Goal: Answer question/provide support

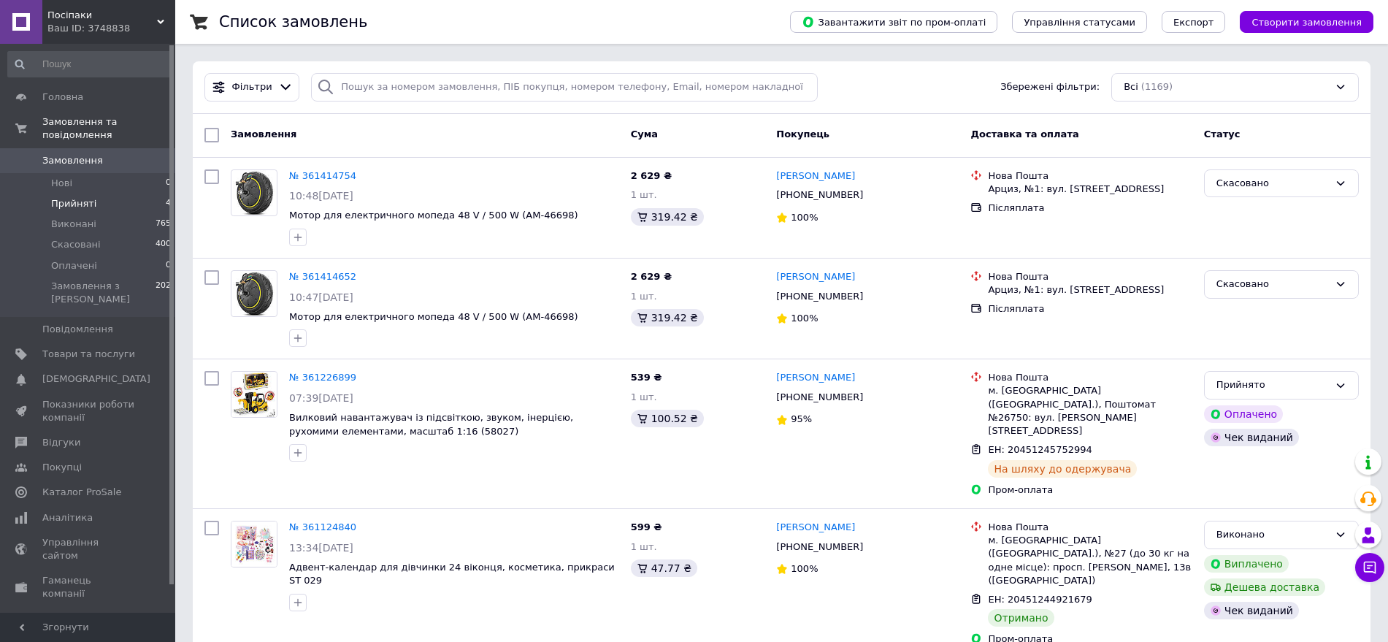
click at [89, 197] on span "Прийняті" at bounding box center [73, 203] width 45 height 13
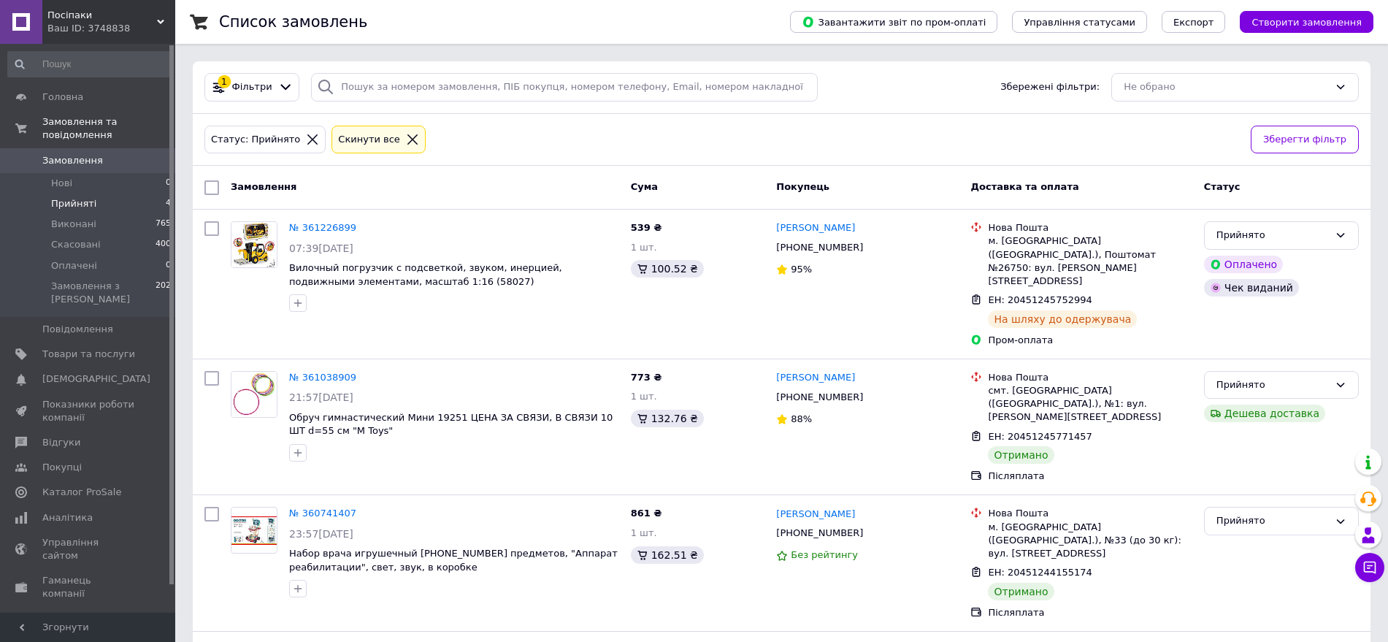
drag, startPoint x: 101, startPoint y: 26, endPoint x: 93, endPoint y: 83, distance: 57.5
click at [99, 26] on div "Ваш ID: 3748838" at bounding box center [111, 28] width 128 height 13
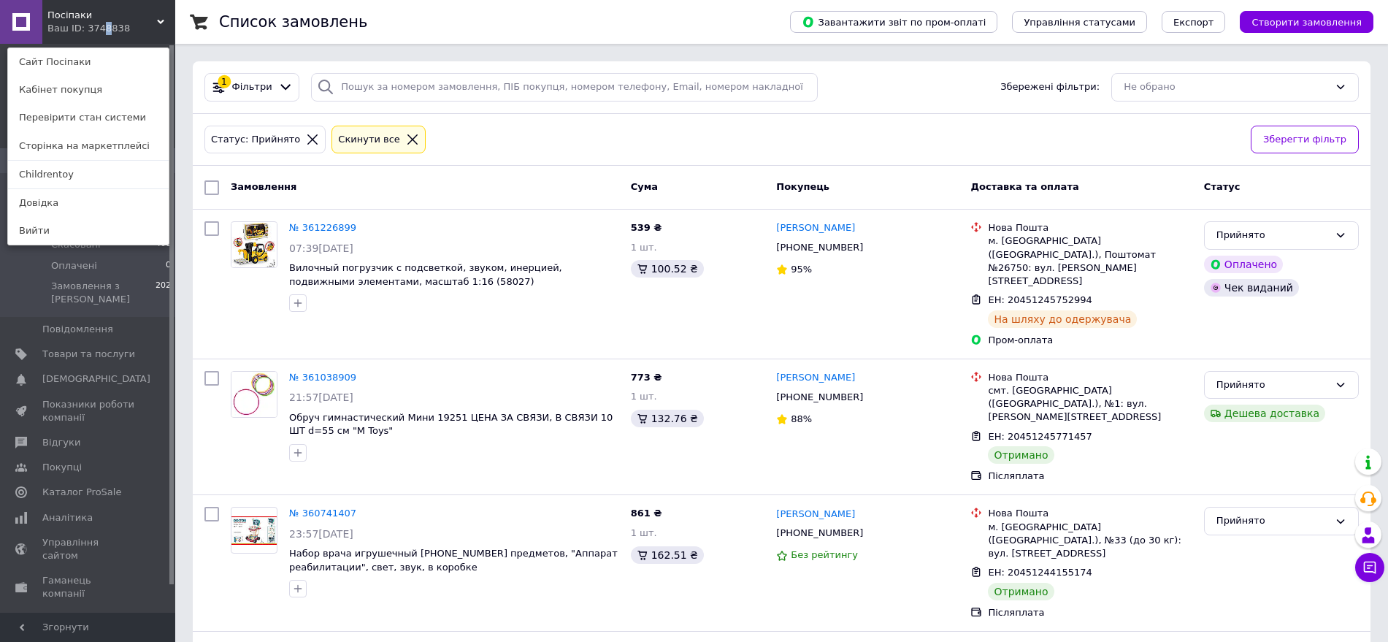
click at [74, 173] on link "Childrentoy" at bounding box center [88, 175] width 161 height 28
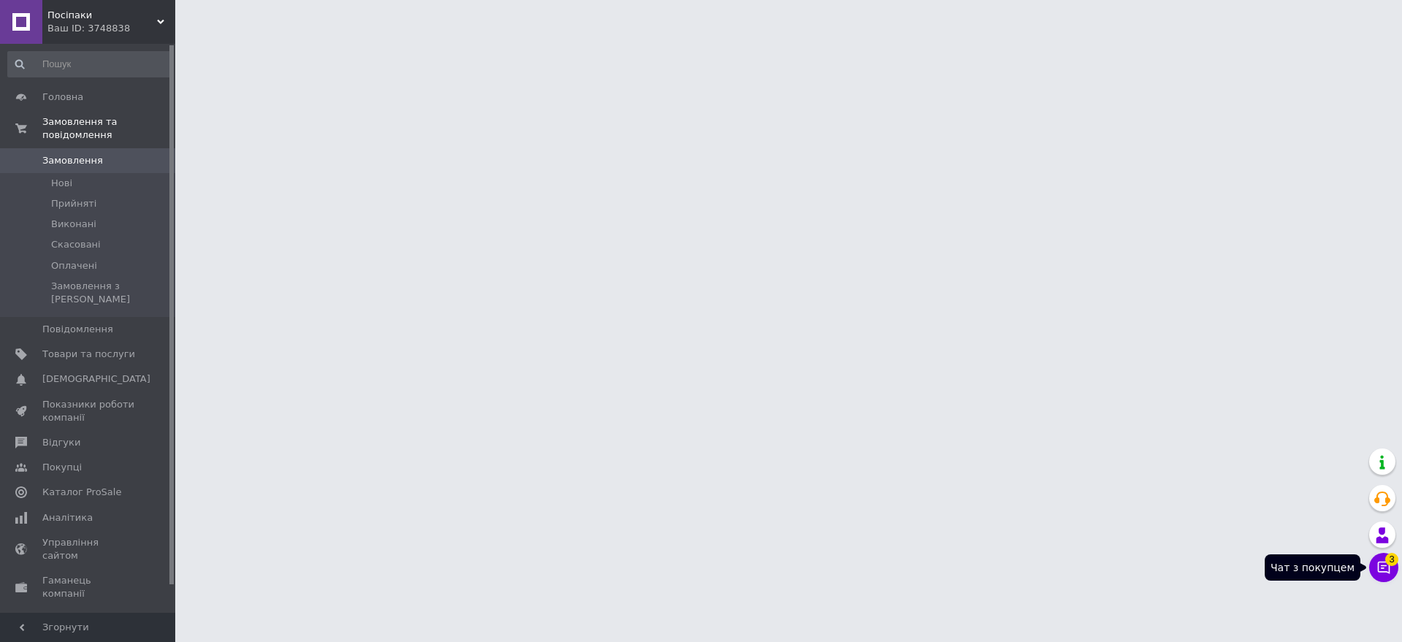
click at [1384, 565] on icon at bounding box center [1384, 568] width 12 height 12
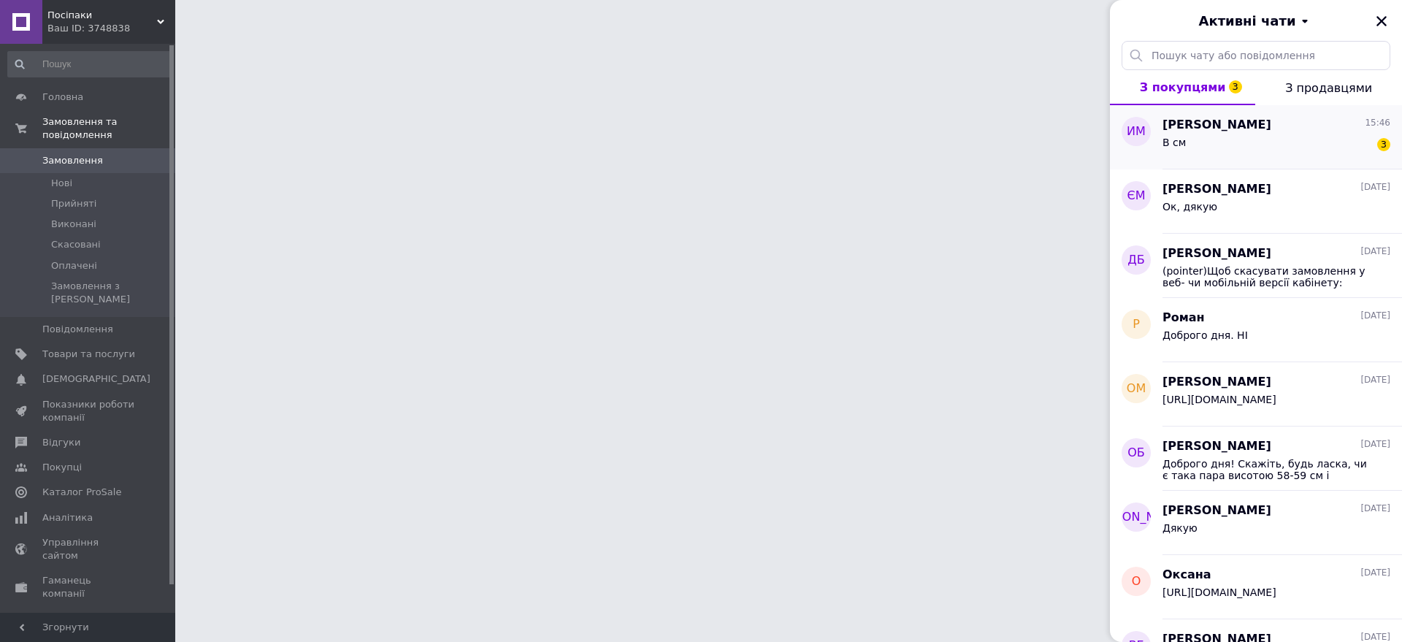
click at [1299, 145] on div "В см 3" at bounding box center [1277, 145] width 228 height 23
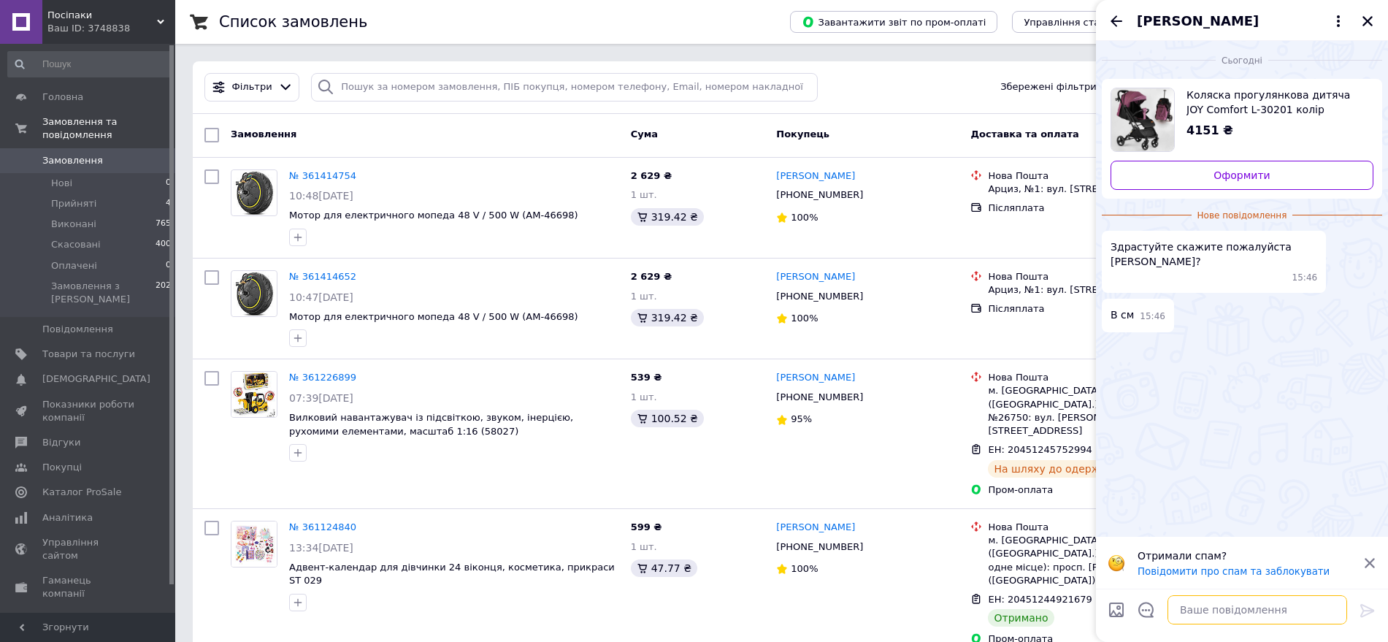
click at [1212, 618] on textarea at bounding box center [1258, 609] width 180 height 29
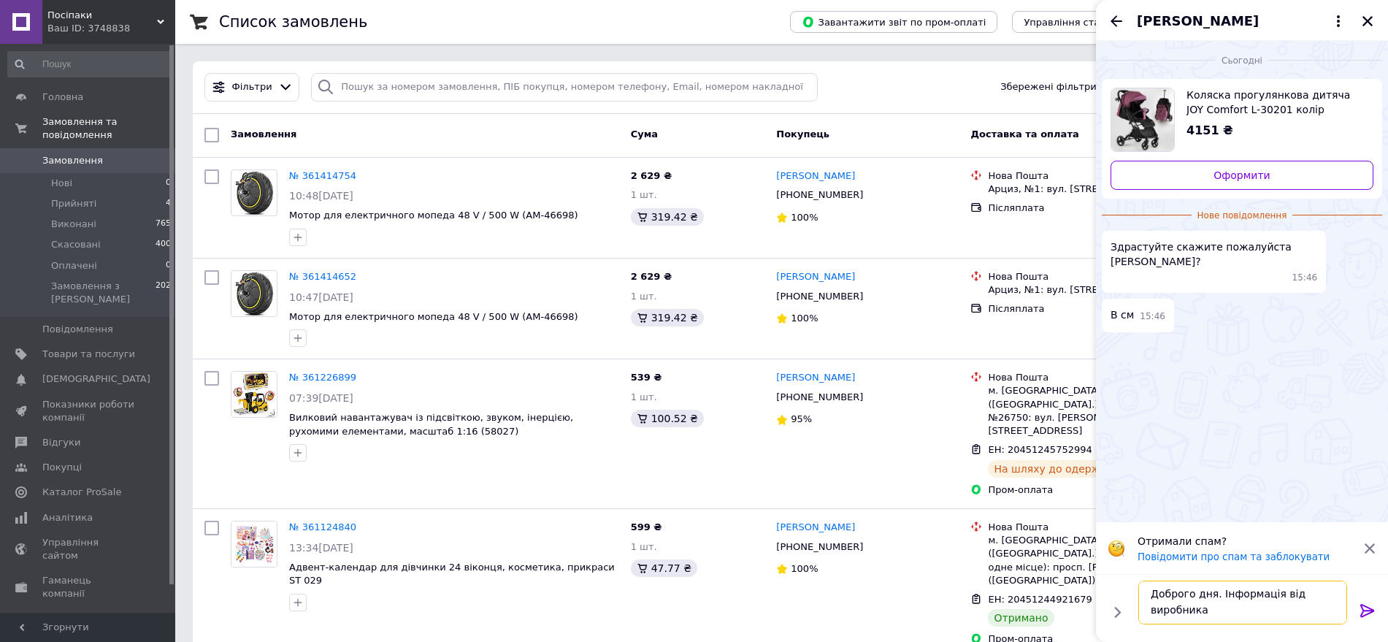
scroll to position [1, 0]
paste textarea "розмір передніх коліс: 6`` поворотні, знімні, матеріал EVA; • розмір задніх кол…"
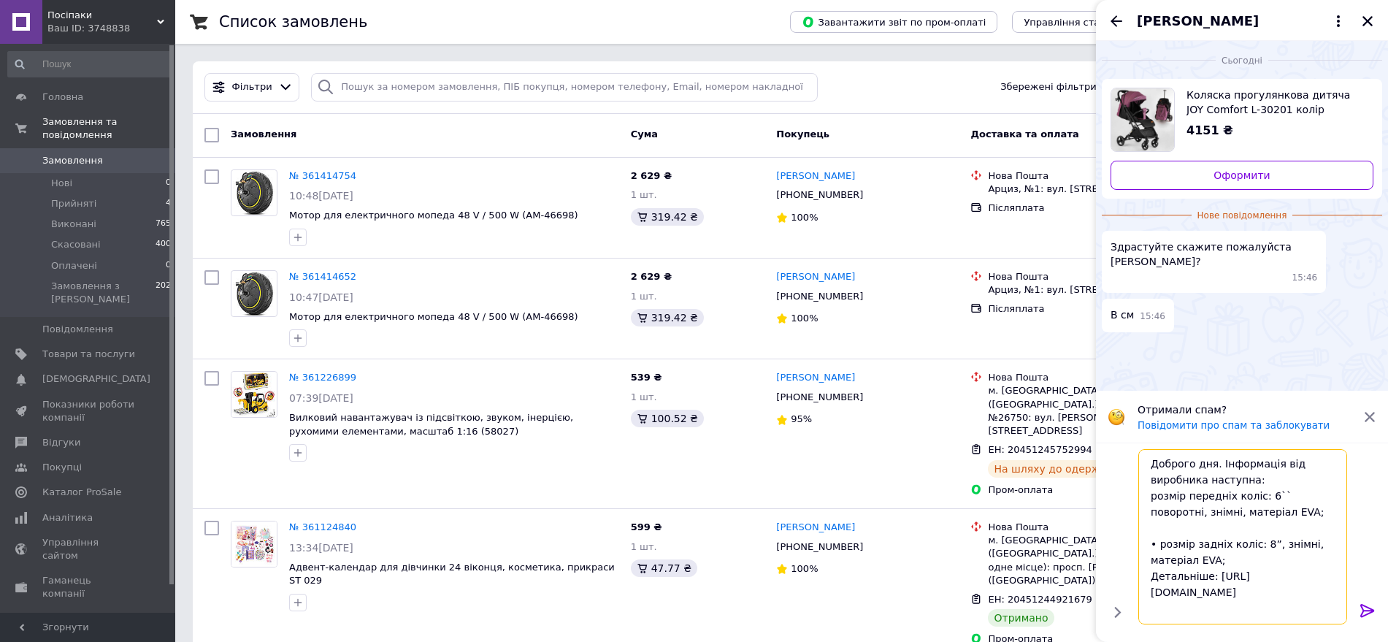
scroll to position [56, 0]
drag, startPoint x: 1236, startPoint y: 504, endPoint x: 1334, endPoint y: 658, distance: 182.2
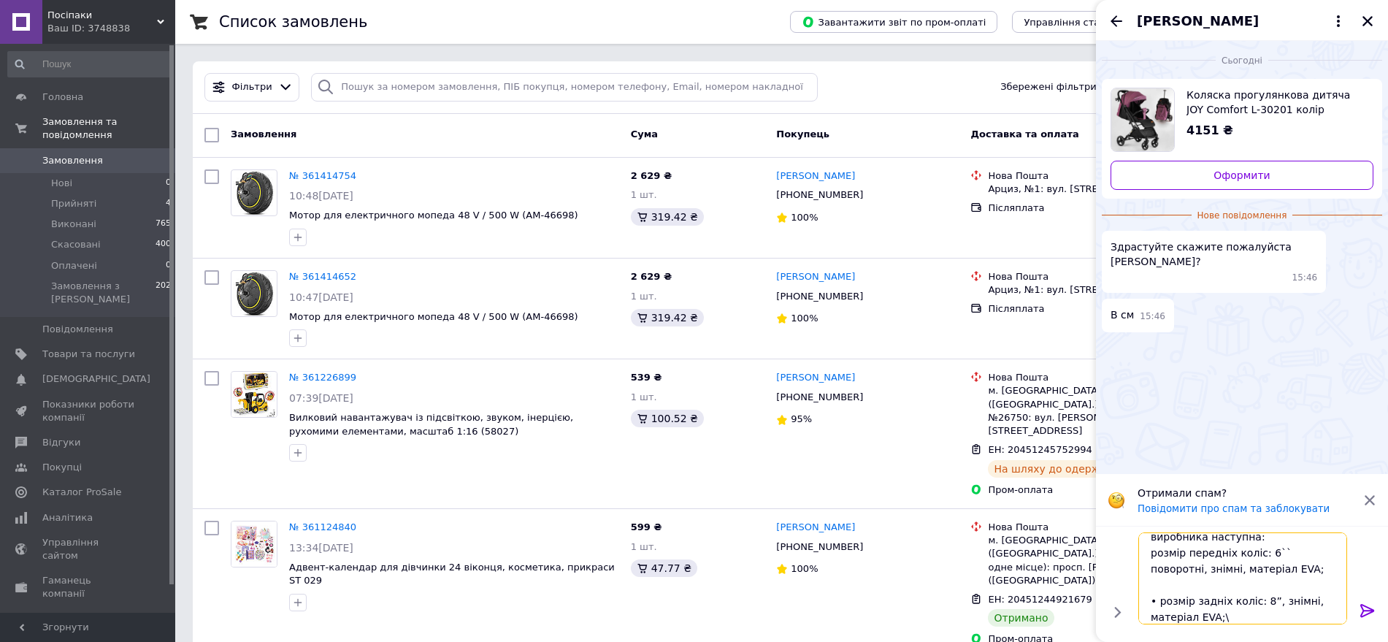
drag, startPoint x: 1267, startPoint y: 552, endPoint x: 1239, endPoint y: 550, distance: 27.8
click at [1153, 555] on textarea "Доброго дня. Інформація від виробника наступна: розмір передніх коліс: 6`` пово…" at bounding box center [1243, 578] width 209 height 92
click at [1286, 550] on textarea "Доброго дня. Інформація від виробника наступна: розмір передніх коліс: 6`` пово…" at bounding box center [1243, 578] width 209 height 92
drag, startPoint x: 1268, startPoint y: 540, endPoint x: 1129, endPoint y: 586, distance: 146.0
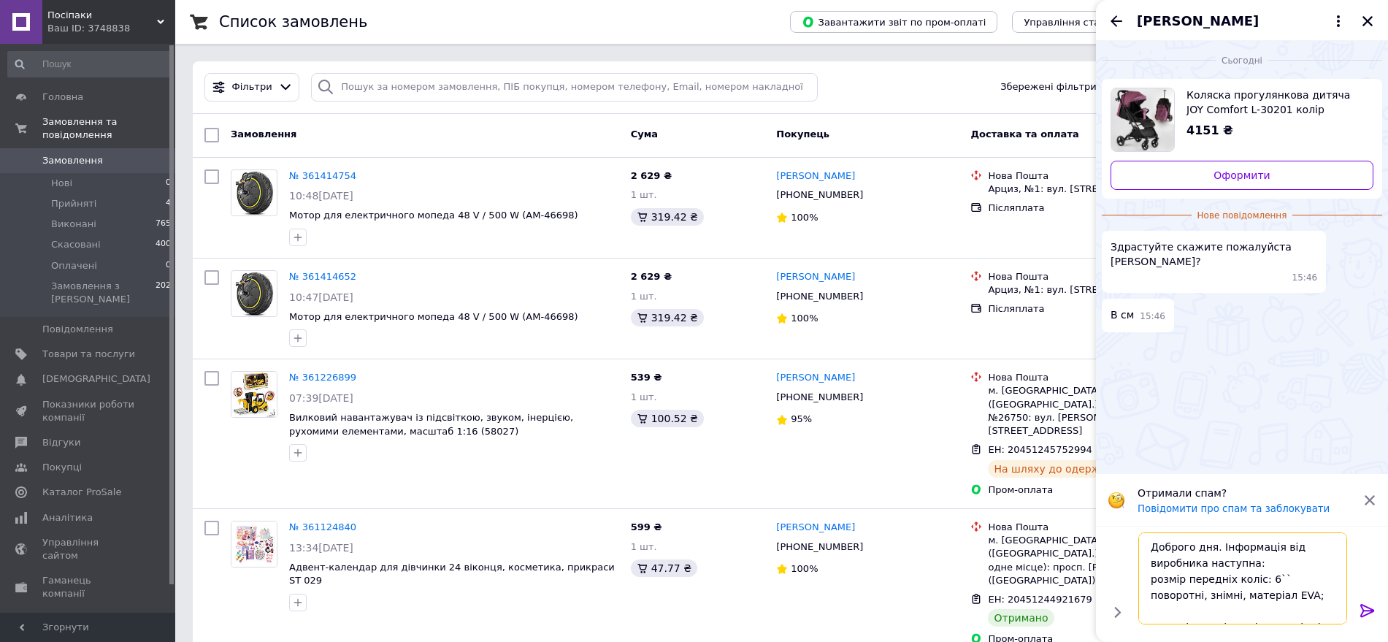
click at [1129, 586] on div "Доброго дня. Інформація від виробника наступна: розмір передніх коліс: 6`` пово…" at bounding box center [1242, 579] width 280 height 104
drag, startPoint x: 1223, startPoint y: 608, endPoint x: 1150, endPoint y: 592, distance: 74.8
click at [1150, 592] on textarea "Доброго дня. Інформація від виробника наступна: розмір передніх коліс: 6`` пово…" at bounding box center [1243, 578] width 209 height 92
click at [1218, 570] on textarea "Доброго дня. Інформація від виробника наступна: розмір передніх коліс: 6`` пово…" at bounding box center [1243, 578] width 209 height 92
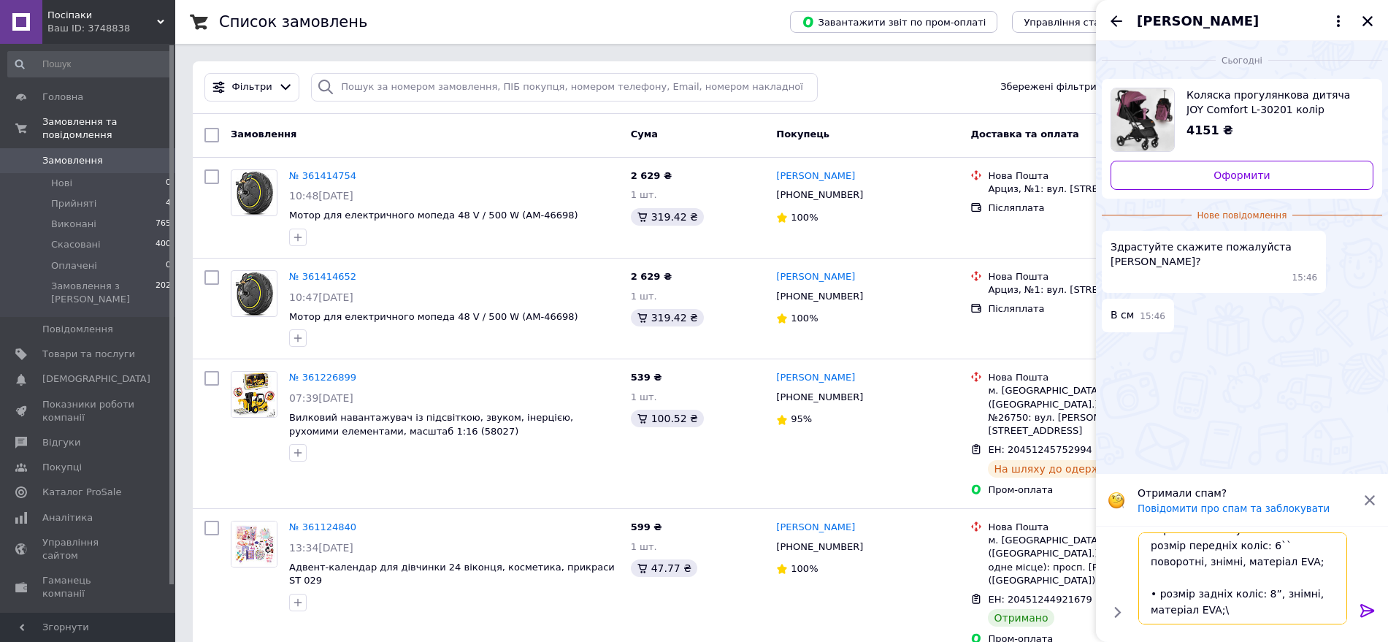
scroll to position [0, 0]
drag, startPoint x: 1233, startPoint y: 614, endPoint x: 1095, endPoint y: 477, distance: 194.2
paste textarea "ередні колеса ≈ 15,2 см задні колеса ≈ 20,3 см"
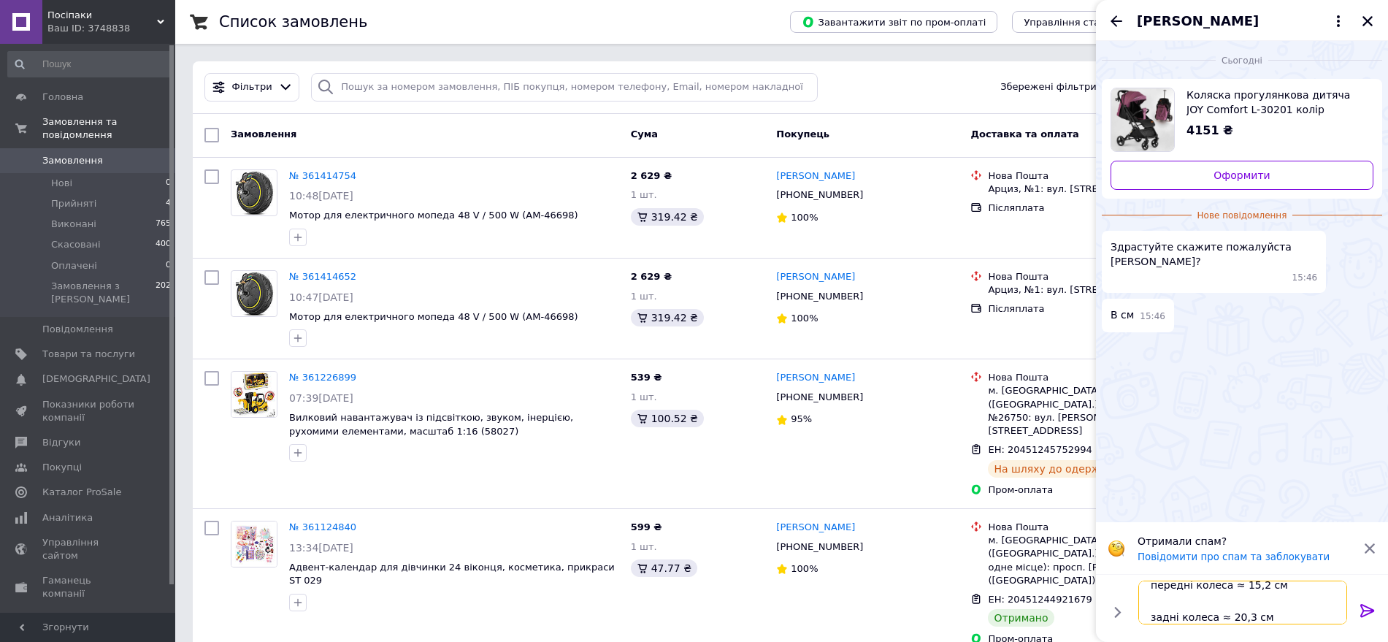
type textarea "передні колеса ≈ 15,2 см задні колеса ≈ 20,3 см"
click at [1371, 608] on icon at bounding box center [1368, 610] width 14 height 13
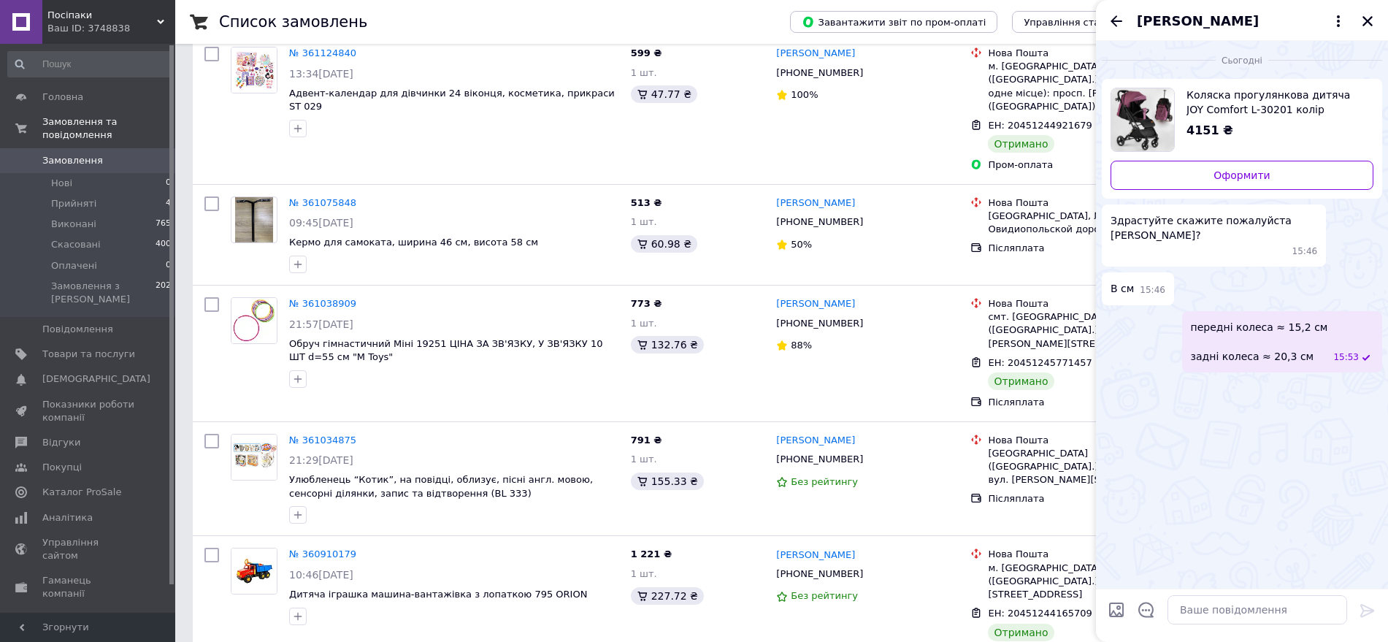
scroll to position [562, 0]
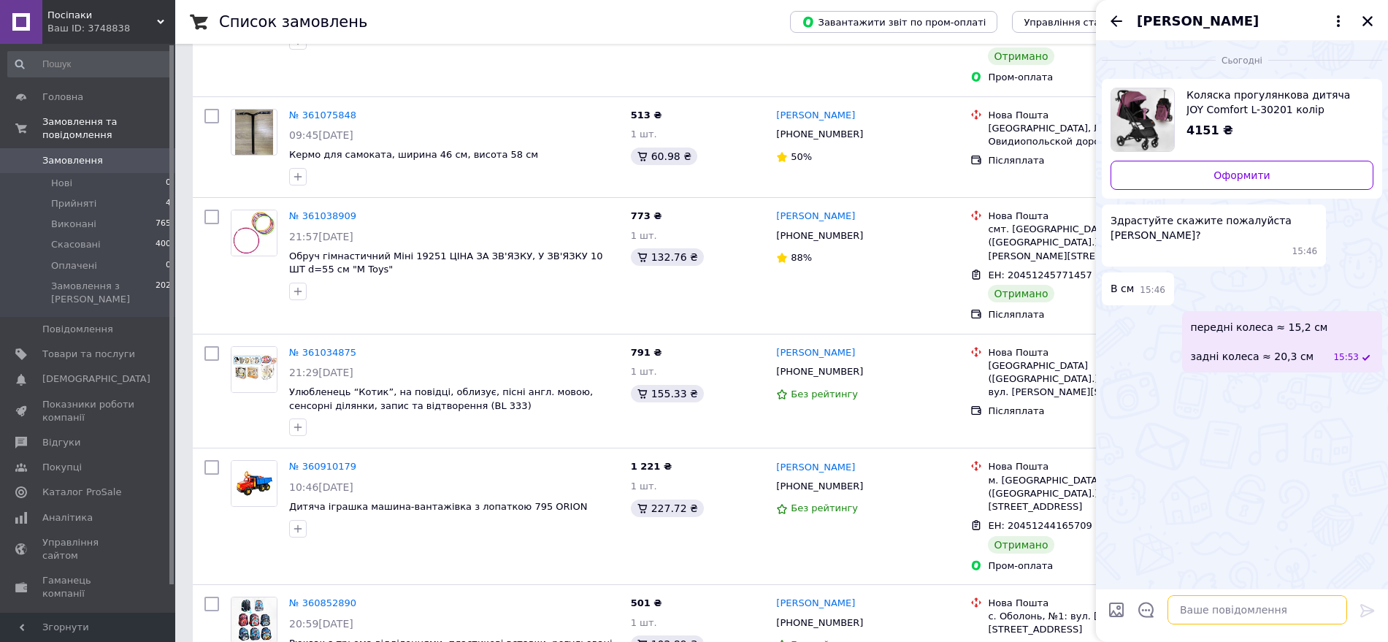
click at [1248, 612] on textarea at bounding box center [1258, 609] width 180 height 29
type textarea "Доброго дня"
click at [1372, 18] on icon "Закрити" at bounding box center [1367, 21] width 13 height 13
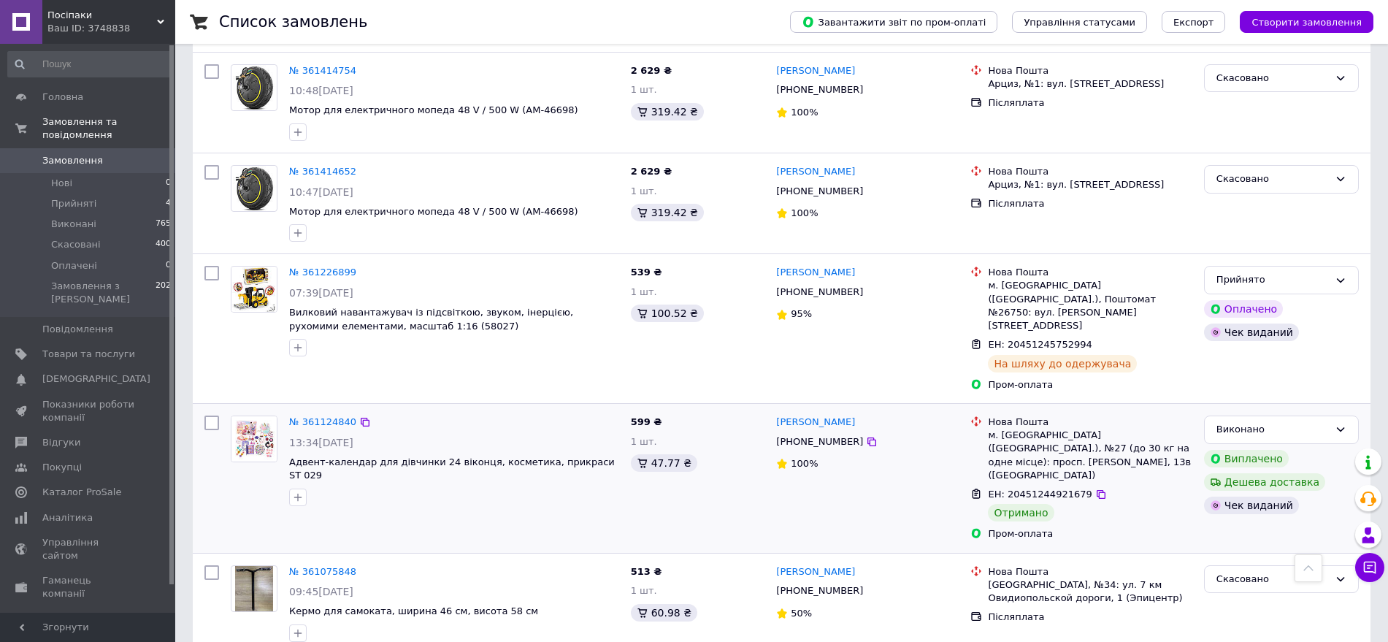
scroll to position [0, 0]
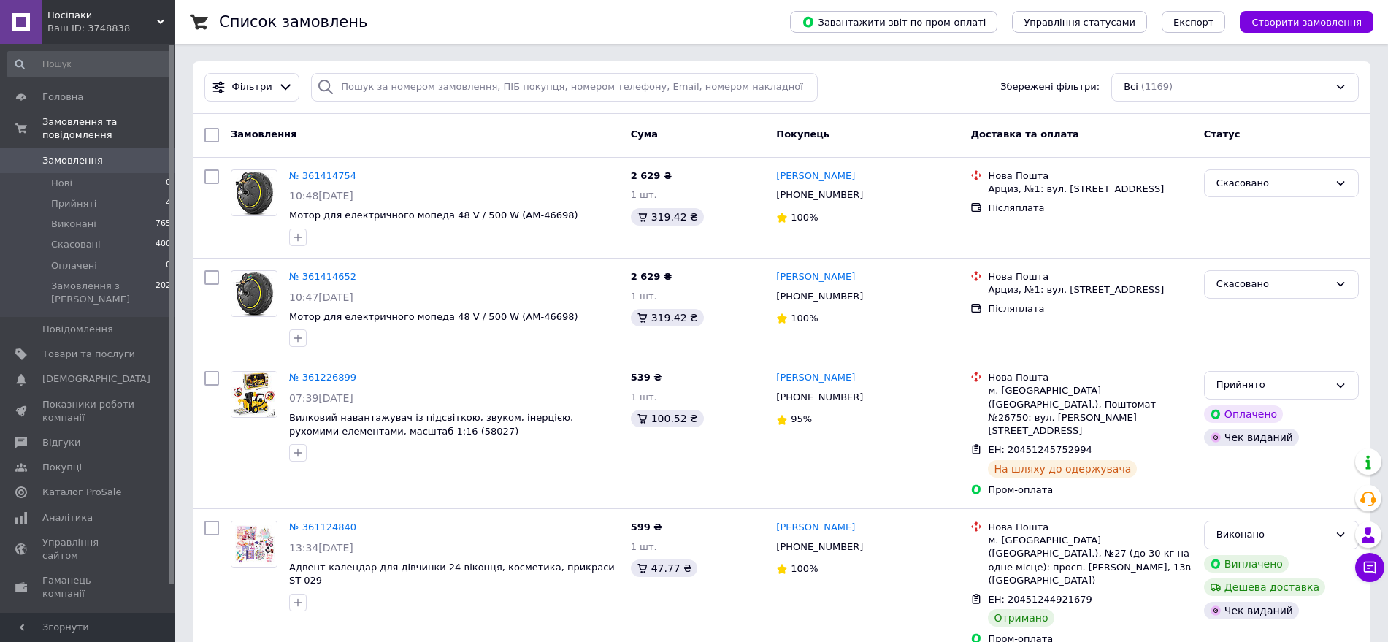
click at [98, 15] on span "Посіпаки" at bounding box center [102, 15] width 110 height 13
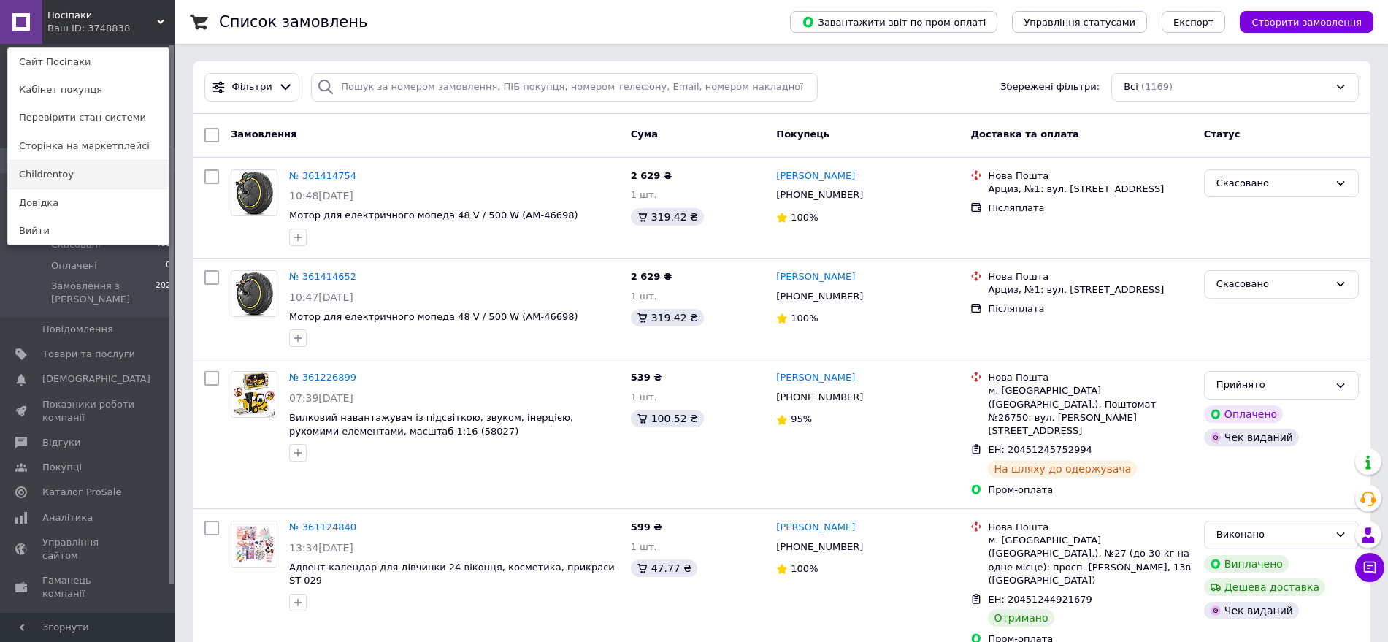
click at [72, 172] on link "Childrentoy" at bounding box center [88, 175] width 161 height 28
